Goal: Information Seeking & Learning: Learn about a topic

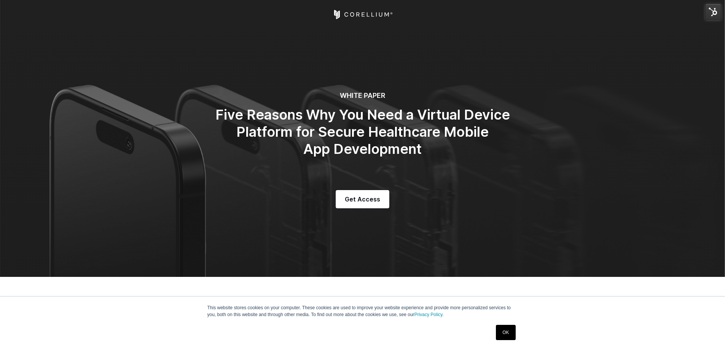
select select "******"
select select "*****"
click at [341, 17] on icon "Corellium Home" at bounding box center [362, 14] width 61 height 9
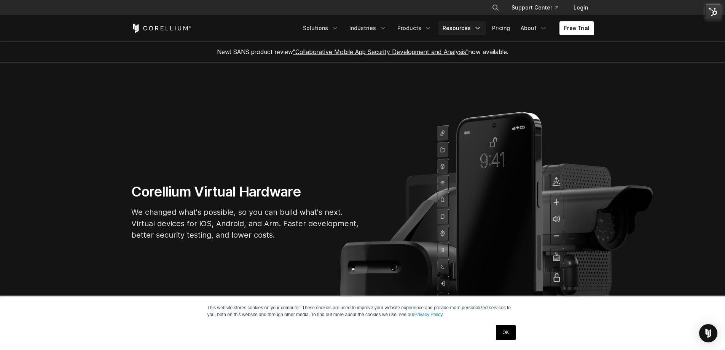
click at [463, 29] on link "Resources" at bounding box center [462, 28] width 48 height 14
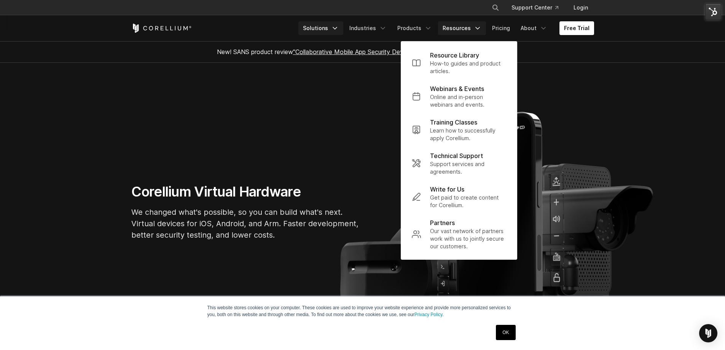
click at [329, 28] on link "Solutions" at bounding box center [321, 28] width 45 height 14
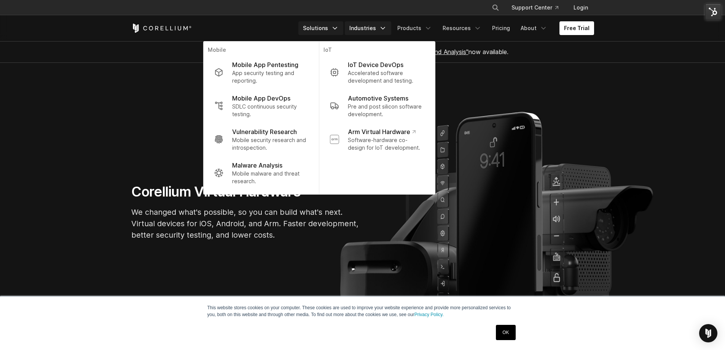
click at [385, 26] on icon "Navigation Menu" at bounding box center [383, 28] width 8 height 8
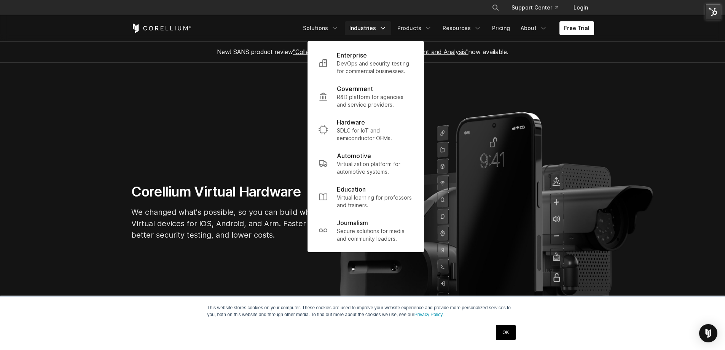
click at [232, 159] on section "Corellium Virtual Hardware We changed what's possible, so you can build what's …" at bounding box center [362, 215] width 725 height 305
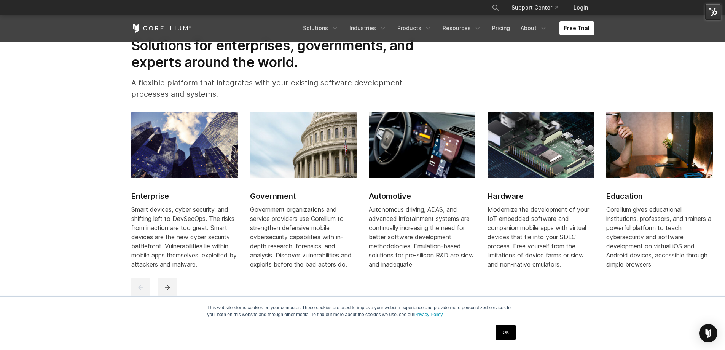
scroll to position [990, 0]
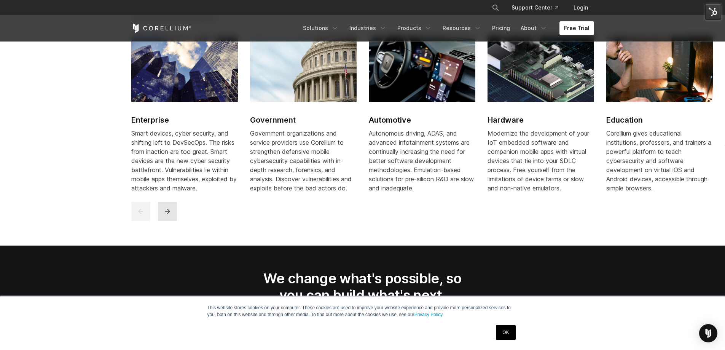
click at [172, 214] on button "next" at bounding box center [167, 211] width 19 height 19
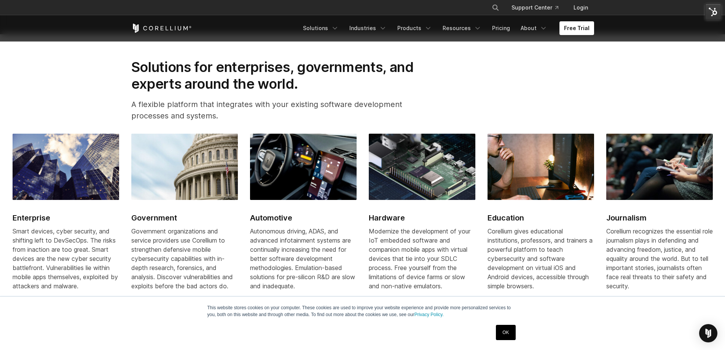
scroll to position [951, 0]
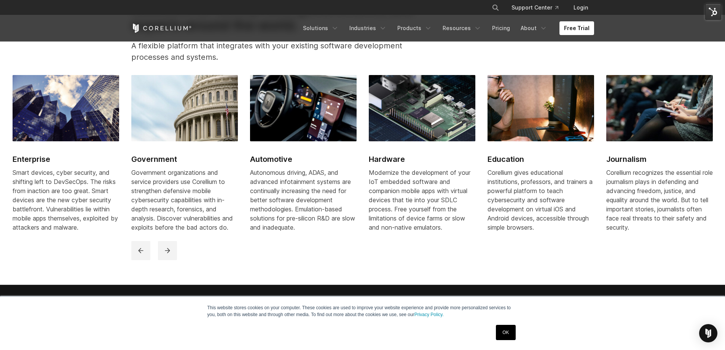
click at [285, 136] on img at bounding box center [303, 108] width 107 height 66
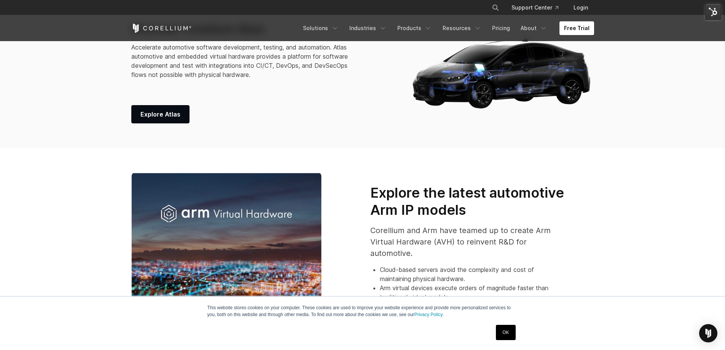
scroll to position [343, 0]
